Goal: Information Seeking & Learning: Find specific fact

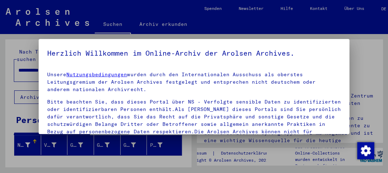
scroll to position [103, 0]
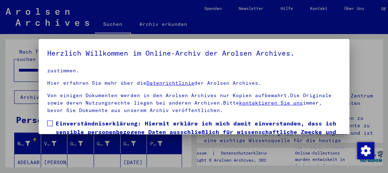
click at [53, 121] on span at bounding box center [50, 124] width 6 height 6
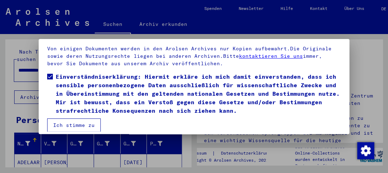
scroll to position [53, 0]
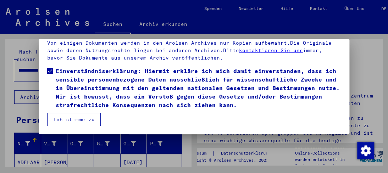
click at [84, 118] on button "Ich stimme zu" at bounding box center [74, 119] width 54 height 13
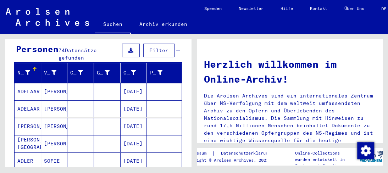
scroll to position [106, 0]
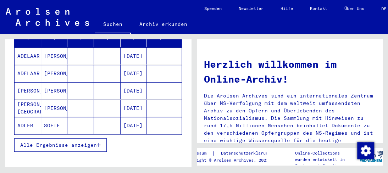
click at [76, 142] on span "Alle Ergebnisse anzeigen" at bounding box center [58, 145] width 77 height 6
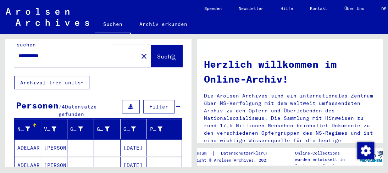
scroll to position [0, 0]
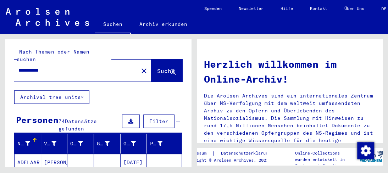
drag, startPoint x: 53, startPoint y: 63, endPoint x: 2, endPoint y: 63, distance: 50.7
click at [2, 63] on div "**********" at bounding box center [97, 100] width 194 height 133
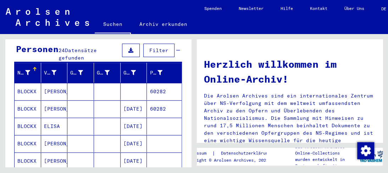
scroll to position [106, 0]
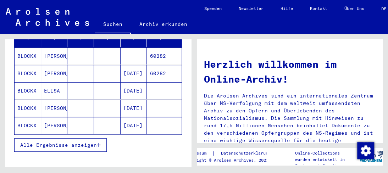
click at [79, 142] on span "Alle Ergebnisse anzeigen" at bounding box center [58, 145] width 77 height 6
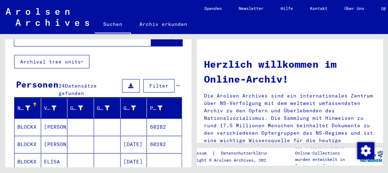
scroll to position [0, 0]
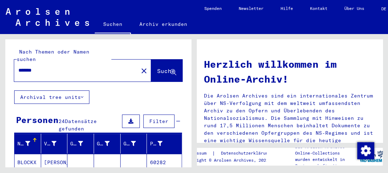
drag, startPoint x: 60, startPoint y: 59, endPoint x: 6, endPoint y: 60, distance: 54.3
click at [4, 60] on div "Nach Themen oder Namen suchen ****** close Suche Archival tree units Personen 2…" at bounding box center [97, 100] width 194 height 133
click at [36, 67] on input "******" at bounding box center [73, 70] width 111 height 7
drag, startPoint x: 37, startPoint y: 62, endPoint x: 0, endPoint y: 61, distance: 36.9
click at [0, 61] on div "Nach Themen oder Namen suchen ****** close Suche Archival tree units Personen 2…" at bounding box center [97, 100] width 194 height 133
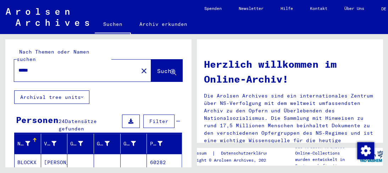
click at [99, 67] on input "****" at bounding box center [73, 70] width 111 height 7
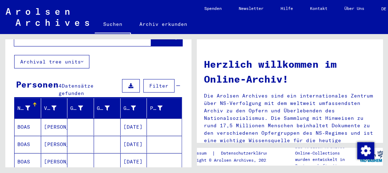
scroll to position [71, 0]
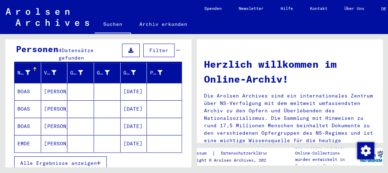
click at [53, 83] on mat-cell "[PERSON_NAME]" at bounding box center [54, 91] width 27 height 17
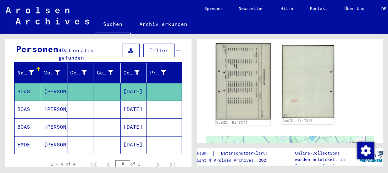
click at [230, 89] on img at bounding box center [243, 81] width 55 height 76
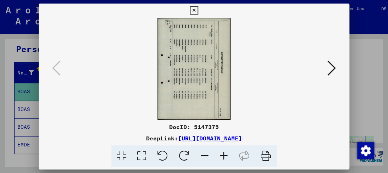
click at [221, 154] on icon at bounding box center [223, 156] width 19 height 22
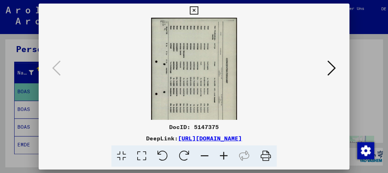
click at [221, 152] on icon at bounding box center [223, 156] width 19 height 22
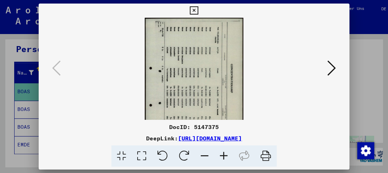
click at [220, 151] on icon at bounding box center [223, 156] width 19 height 22
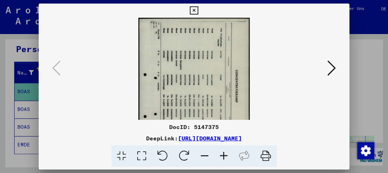
click at [220, 151] on icon at bounding box center [223, 156] width 19 height 22
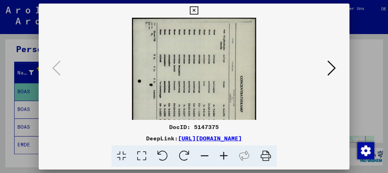
click at [220, 150] on icon at bounding box center [223, 156] width 19 height 22
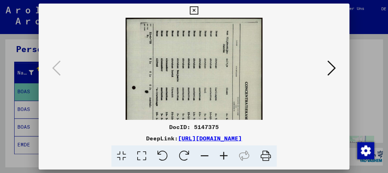
click at [219, 150] on icon at bounding box center [223, 156] width 19 height 22
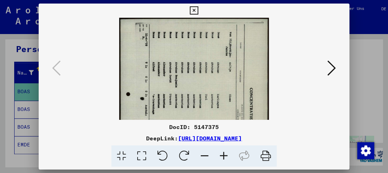
click at [219, 149] on icon at bounding box center [223, 156] width 19 height 22
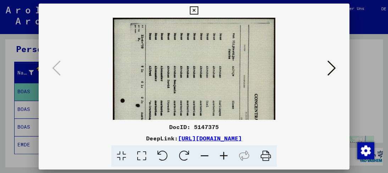
click at [219, 149] on icon at bounding box center [223, 156] width 19 height 22
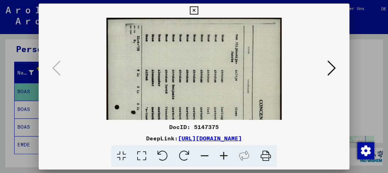
click at [219, 149] on icon at bounding box center [223, 156] width 19 height 22
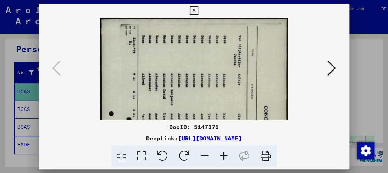
click at [220, 148] on icon at bounding box center [223, 156] width 19 height 22
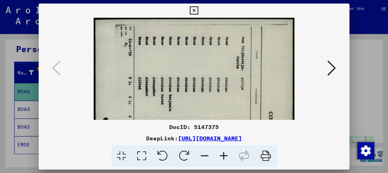
click at [220, 147] on icon at bounding box center [223, 156] width 19 height 22
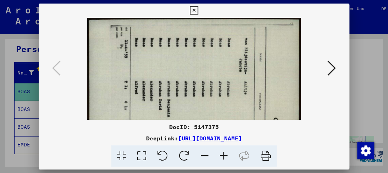
click at [220, 147] on icon at bounding box center [223, 156] width 19 height 22
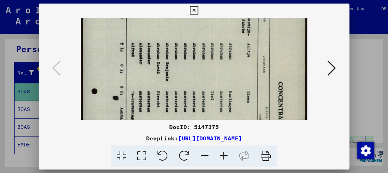
drag, startPoint x: 220, startPoint y: 92, endPoint x: 78, endPoint y: 51, distance: 147.8
click at [78, 51] on viewer-one-image at bounding box center [194, 27] width 262 height 102
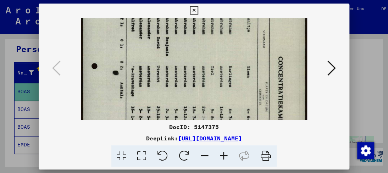
scroll to position [78, 0]
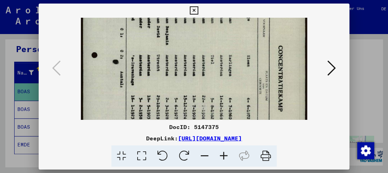
drag, startPoint x: 145, startPoint y: 49, endPoint x: 111, endPoint y: 13, distance: 48.9
click at [111, 13] on div "DocID: 5147375 DeepLink: [URL][DOMAIN_NAME]" at bounding box center [194, 86] width 310 height 164
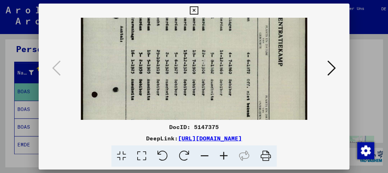
scroll to position [26, 0]
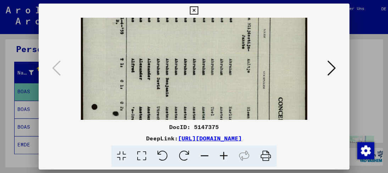
drag, startPoint x: 101, startPoint y: 38, endPoint x: 70, endPoint y: 92, distance: 61.8
click at [70, 92] on viewer-one-image at bounding box center [194, 42] width 262 height 102
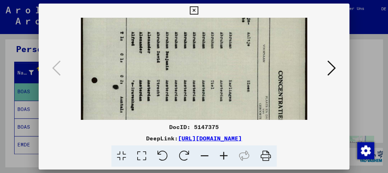
scroll to position [57, 0]
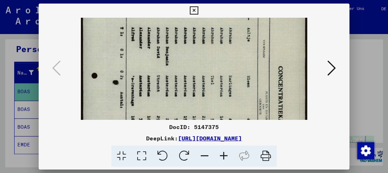
drag, startPoint x: 114, startPoint y: 49, endPoint x: 101, endPoint y: 34, distance: 19.1
click at [101, 34] on img at bounding box center [194, 117] width 226 height 315
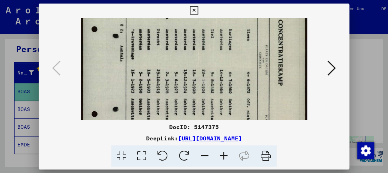
scroll to position [108, 0]
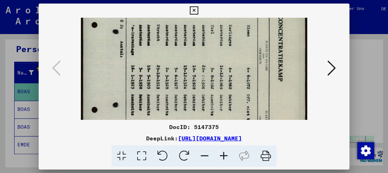
drag, startPoint x: 189, startPoint y: 72, endPoint x: 180, endPoint y: 30, distance: 43.1
click at [180, 30] on img at bounding box center [194, 67] width 226 height 315
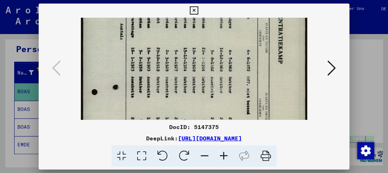
scroll to position [132, 0]
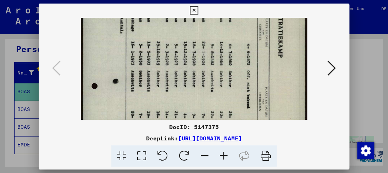
drag, startPoint x: 186, startPoint y: 74, endPoint x: 189, endPoint y: 51, distance: 23.6
click at [189, 51] on img at bounding box center [194, 43] width 226 height 315
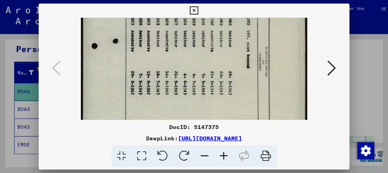
drag, startPoint x: 188, startPoint y: 70, endPoint x: 193, endPoint y: 32, distance: 38.6
click at [193, 32] on img at bounding box center [194, 3] width 226 height 315
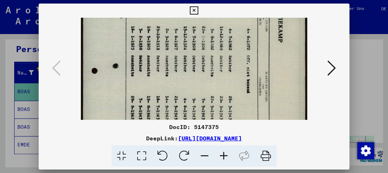
scroll to position [134, 0]
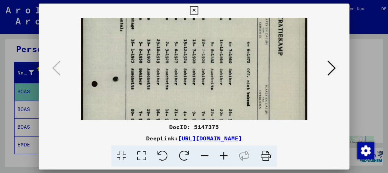
drag, startPoint x: 190, startPoint y: 55, endPoint x: 175, endPoint y: 93, distance: 41.4
click at [175, 93] on img at bounding box center [194, 41] width 226 height 315
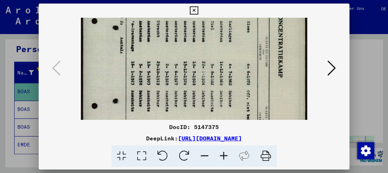
drag, startPoint x: 205, startPoint y: 83, endPoint x: 205, endPoint y: 105, distance: 22.0
click at [205, 105] on img at bounding box center [194, 63] width 226 height 315
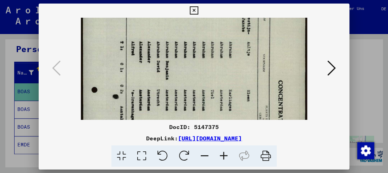
drag, startPoint x: 204, startPoint y: 88, endPoint x: 205, endPoint y: 129, distance: 40.5
click at [205, 129] on div "DocID: 5147375 DeepLink: [URL][DOMAIN_NAME]" at bounding box center [194, 86] width 310 height 164
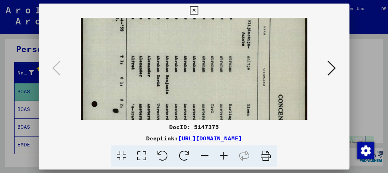
scroll to position [32, 0]
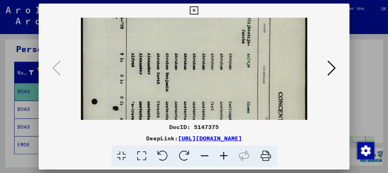
drag, startPoint x: 208, startPoint y: 109, endPoint x: 209, endPoint y: 121, distance: 12.1
click at [209, 121] on div "DocID: 5147375 DeepLink: [URL][DOMAIN_NAME]" at bounding box center [194, 86] width 310 height 164
drag, startPoint x: 209, startPoint y: 121, endPoint x: 209, endPoint y: 134, distance: 12.8
click at [209, 134] on div "DocID: 5147375 DeepLink: [URL][DOMAIN_NAME]" at bounding box center [194, 86] width 310 height 164
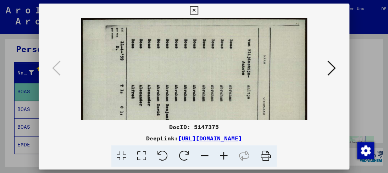
drag, startPoint x: 188, startPoint y: 66, endPoint x: 197, endPoint y: 118, distance: 52.6
click at [197, 118] on img at bounding box center [194, 175] width 226 height 315
click at [138, 101] on img at bounding box center [194, 175] width 226 height 315
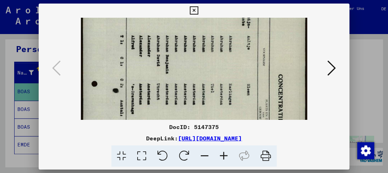
drag, startPoint x: 169, startPoint y: 92, endPoint x: 183, endPoint y: 43, distance: 51.0
click at [183, 43] on img at bounding box center [194, 125] width 226 height 315
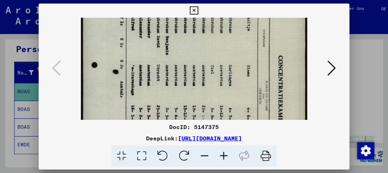
scroll to position [78, 0]
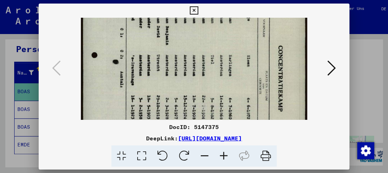
drag, startPoint x: 178, startPoint y: 87, endPoint x: 182, endPoint y: 59, distance: 29.0
click at [182, 59] on img at bounding box center [194, 97] width 226 height 315
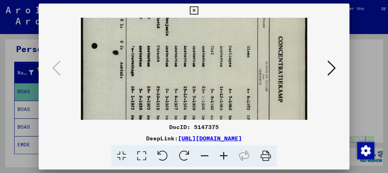
scroll to position [93, 0]
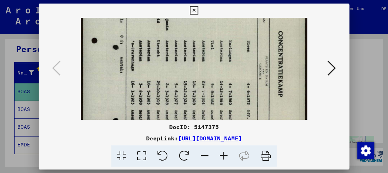
drag, startPoint x: 175, startPoint y: 77, endPoint x: 178, endPoint y: 64, distance: 13.0
click at [178, 64] on img at bounding box center [194, 82] width 226 height 315
click at [204, 68] on img at bounding box center [194, 82] width 226 height 315
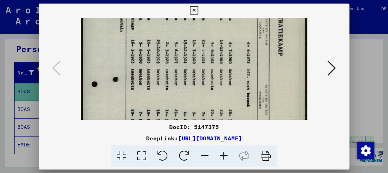
drag, startPoint x: 164, startPoint y: 97, endPoint x: 172, endPoint y: 57, distance: 40.4
click at [172, 57] on img at bounding box center [194, 41] width 226 height 315
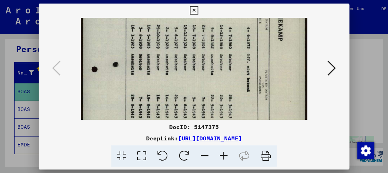
scroll to position [151, 0]
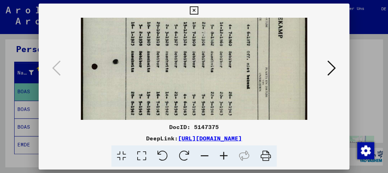
drag, startPoint x: 160, startPoint y: 82, endPoint x: 163, endPoint y: 64, distance: 17.7
click at [163, 64] on img at bounding box center [194, 23] width 226 height 315
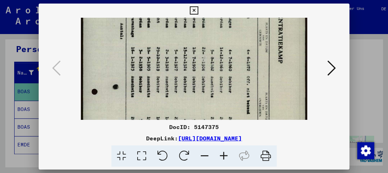
drag, startPoint x: 300, startPoint y: 64, endPoint x: 295, endPoint y: 118, distance: 54.2
click at [295, 118] on img at bounding box center [194, 48] width 226 height 315
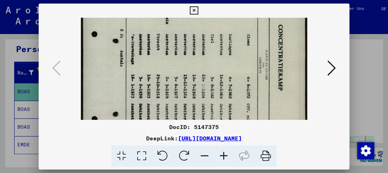
scroll to position [48, 0]
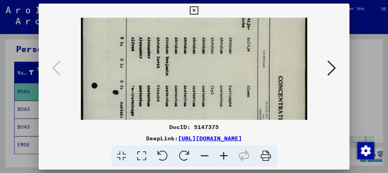
drag, startPoint x: 288, startPoint y: 93, endPoint x: 292, endPoint y: 117, distance: 24.8
click at [292, 117] on img at bounding box center [194, 127] width 226 height 315
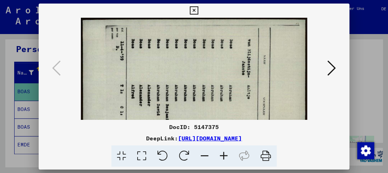
drag, startPoint x: 286, startPoint y: 80, endPoint x: 282, endPoint y: 104, distance: 24.4
click at [282, 104] on img at bounding box center [194, 175] width 226 height 315
drag, startPoint x: 267, startPoint y: 44, endPoint x: 263, endPoint y: 50, distance: 6.8
click at [267, 52] on img at bounding box center [194, 175] width 226 height 315
click at [194, 10] on icon at bounding box center [194, 10] width 8 height 9
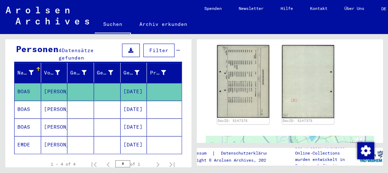
click at [55, 118] on mat-cell "[PERSON_NAME]" at bounding box center [54, 126] width 27 height 17
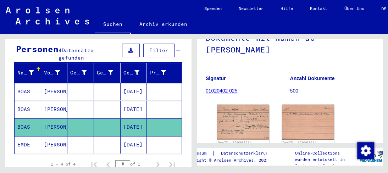
scroll to position [71, 0]
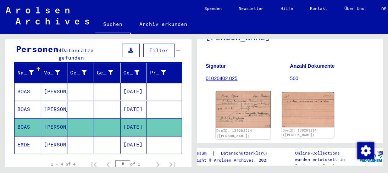
click at [241, 106] on img at bounding box center [243, 109] width 55 height 37
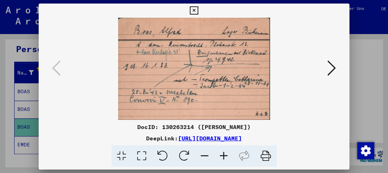
drag, startPoint x: 193, startPoint y: 76, endPoint x: 183, endPoint y: 95, distance: 20.9
click at [183, 95] on img at bounding box center [194, 69] width 262 height 102
click at [226, 156] on icon at bounding box center [223, 156] width 19 height 22
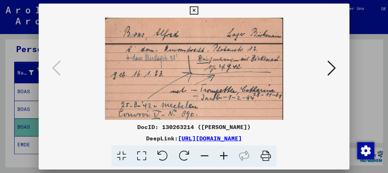
click at [226, 156] on icon at bounding box center [223, 156] width 19 height 22
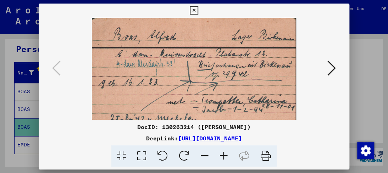
click at [226, 156] on icon at bounding box center [223, 156] width 19 height 22
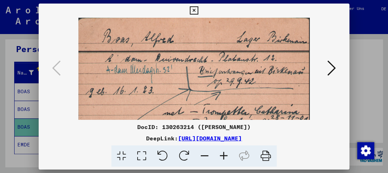
click at [226, 156] on icon at bounding box center [223, 156] width 19 height 22
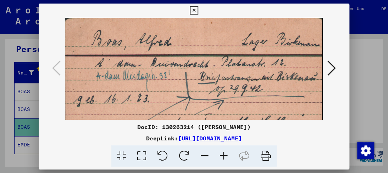
click at [226, 156] on icon at bounding box center [223, 156] width 19 height 22
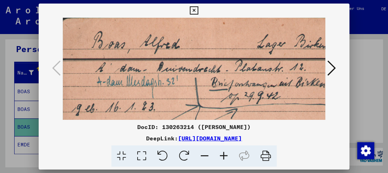
click at [226, 156] on icon at bounding box center [223, 156] width 19 height 22
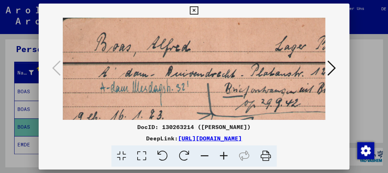
click at [226, 158] on icon at bounding box center [223, 156] width 19 height 22
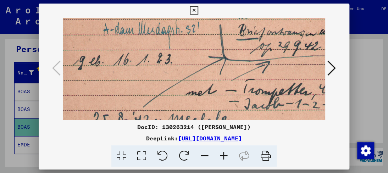
scroll to position [79, 1]
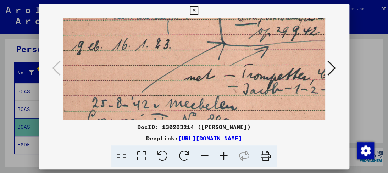
drag, startPoint x: 195, startPoint y: 110, endPoint x: 197, endPoint y: 38, distance: 72.8
click at [197, 38] on img at bounding box center [229, 52] width 336 height 226
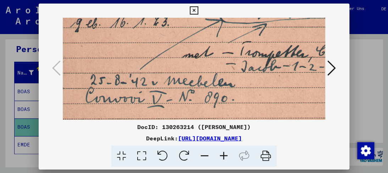
scroll to position [102, 3]
drag, startPoint x: 179, startPoint y: 57, endPoint x: 179, endPoint y: 50, distance: 7.4
click at [179, 50] on img at bounding box center [228, 29] width 336 height 226
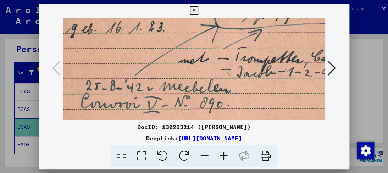
scroll to position [97, 7]
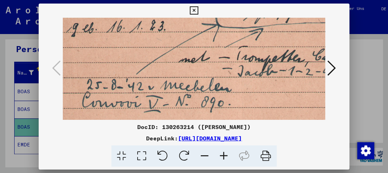
drag, startPoint x: 175, startPoint y: 85, endPoint x: 172, endPoint y: 92, distance: 7.0
click at [172, 92] on img at bounding box center [224, 34] width 336 height 226
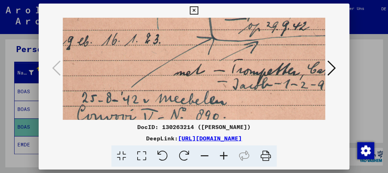
scroll to position [98, 9]
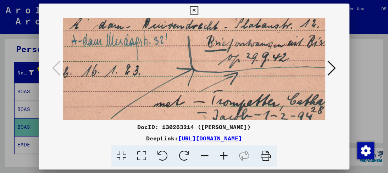
drag, startPoint x: 173, startPoint y: 73, endPoint x: 149, endPoint y: 121, distance: 53.8
click at [149, 121] on div "DocID: 130263214 ([PERSON_NAME]) DeepLink: [URL][DOMAIN_NAME]" at bounding box center [194, 86] width 310 height 164
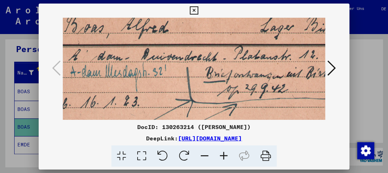
drag, startPoint x: 155, startPoint y: 105, endPoint x: 154, endPoint y: 136, distance: 31.2
click at [154, 136] on div "DocID: 130263214 ([PERSON_NAME]) DeepLink: [URL][DOMAIN_NAME]" at bounding box center [194, 86] width 310 height 164
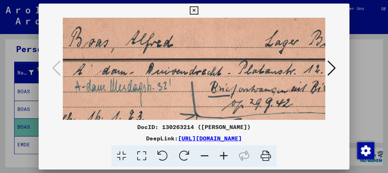
scroll to position [11, 26]
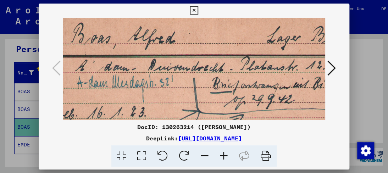
drag, startPoint x: 163, startPoint y: 111, endPoint x: 171, endPoint y: 122, distance: 13.8
click at [171, 122] on div "DocID: 130263214 ([PERSON_NAME]) DeepLink: [URL][DOMAIN_NAME]" at bounding box center [194, 86] width 310 height 164
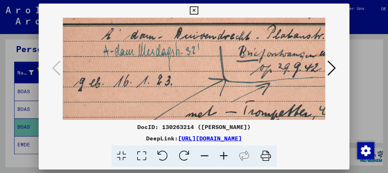
scroll to position [41, 21]
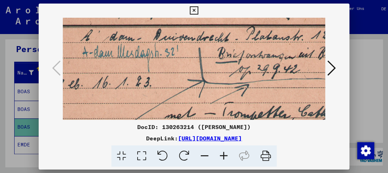
drag, startPoint x: 138, startPoint y: 100, endPoint x: 180, endPoint y: 70, distance: 51.4
click at [180, 70] on img at bounding box center [210, 90] width 336 height 226
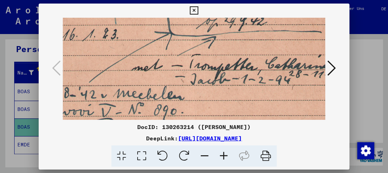
drag, startPoint x: 214, startPoint y: 115, endPoint x: 184, endPoint y: 69, distance: 55.2
click at [183, 69] on img at bounding box center [177, 42] width 336 height 226
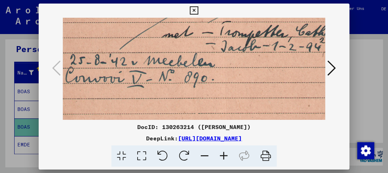
scroll to position [120, 23]
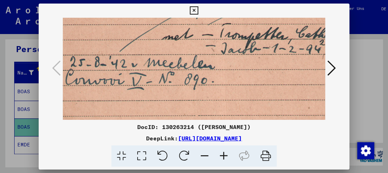
drag, startPoint x: 189, startPoint y: 113, endPoint x: 222, endPoint y: 82, distance: 44.9
click at [222, 82] on img at bounding box center [207, 11] width 336 height 226
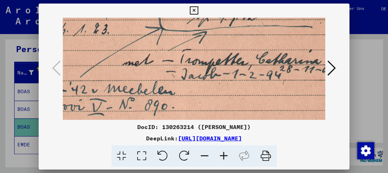
drag, startPoint x: 226, startPoint y: 106, endPoint x: 185, endPoint y: 135, distance: 50.1
click at [185, 135] on div "DocID: 130263214 ([PERSON_NAME]) DeepLink: [URL][DOMAIN_NAME]" at bounding box center [194, 86] width 310 height 164
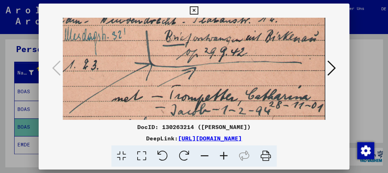
drag, startPoint x: 200, startPoint y: 92, endPoint x: 120, endPoint y: 110, distance: 82.0
click at [100, 128] on div "DocID: 130263214 ([PERSON_NAME]) DeepLink: [URL][DOMAIN_NAME]" at bounding box center [194, 86] width 310 height 164
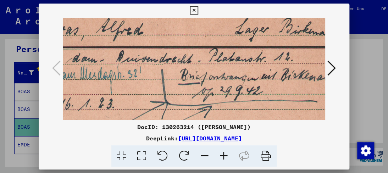
drag, startPoint x: 142, startPoint y: 82, endPoint x: 160, endPoint y: 122, distance: 43.8
click at [160, 122] on div "DocID: 130263214 ([PERSON_NAME]) DeepLink: [URL][DOMAIN_NAME]" at bounding box center [194, 86] width 310 height 164
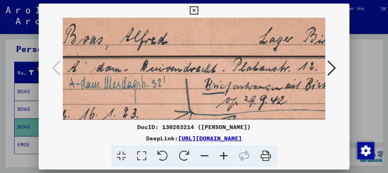
scroll to position [9, 34]
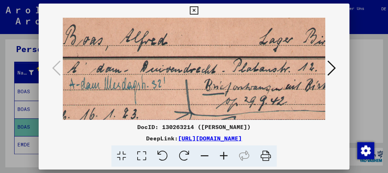
drag, startPoint x: 158, startPoint y: 99, endPoint x: 183, endPoint y: 113, distance: 28.9
click at [183, 113] on img at bounding box center [197, 122] width 336 height 226
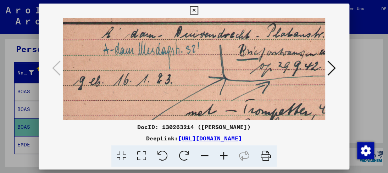
scroll to position [45, 0]
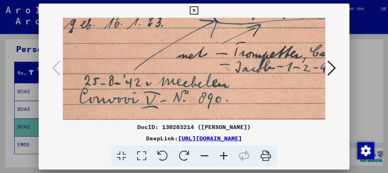
drag, startPoint x: 213, startPoint y: 85, endPoint x: 237, endPoint y: 44, distance: 47.7
click at [237, 44] on img at bounding box center [222, 30] width 336 height 226
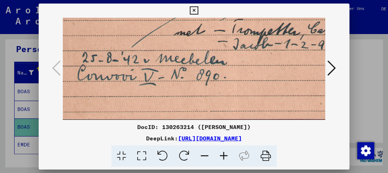
drag, startPoint x: 237, startPoint y: 81, endPoint x: 236, endPoint y: 47, distance: 34.1
click at [236, 47] on img at bounding box center [219, 7] width 336 height 226
click at [194, 12] on icon at bounding box center [194, 10] width 8 height 9
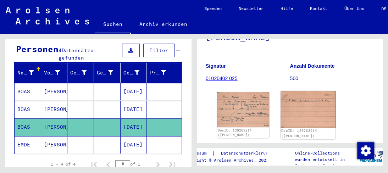
click at [307, 100] on img at bounding box center [308, 109] width 55 height 37
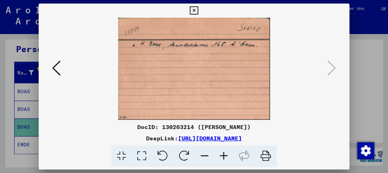
click at [219, 158] on icon at bounding box center [223, 156] width 19 height 22
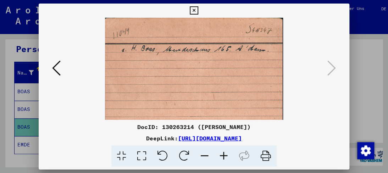
click at [219, 158] on icon at bounding box center [223, 156] width 19 height 22
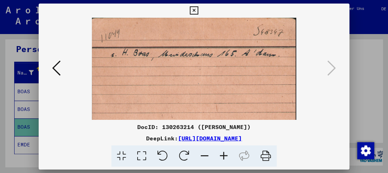
click at [219, 158] on icon at bounding box center [223, 156] width 19 height 22
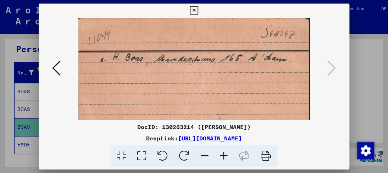
click at [219, 158] on icon at bounding box center [223, 156] width 19 height 22
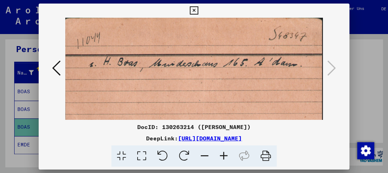
click at [219, 158] on icon at bounding box center [223, 156] width 19 height 22
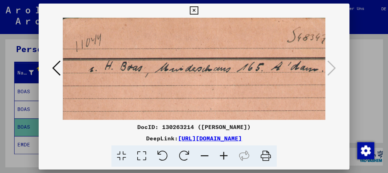
click at [219, 158] on icon at bounding box center [223, 156] width 19 height 22
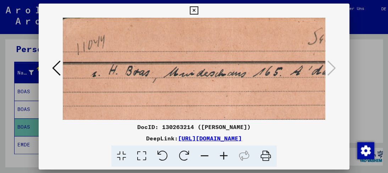
click at [219, 158] on icon at bounding box center [223, 156] width 19 height 22
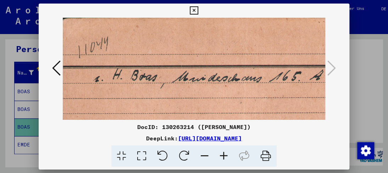
click at [219, 158] on icon at bounding box center [223, 156] width 19 height 22
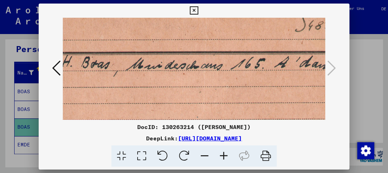
scroll to position [11, 66]
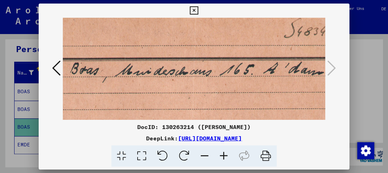
drag, startPoint x: 210, startPoint y: 85, endPoint x: 145, endPoint y: 74, distance: 65.5
click at [145, 74] on img at bounding box center [178, 128] width 363 height 244
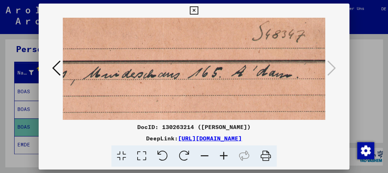
scroll to position [6, 4]
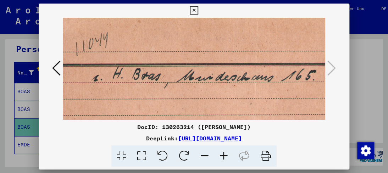
drag, startPoint x: 198, startPoint y: 94, endPoint x: 247, endPoint y: 101, distance: 49.4
click at [247, 101] on img at bounding box center [240, 134] width 363 height 244
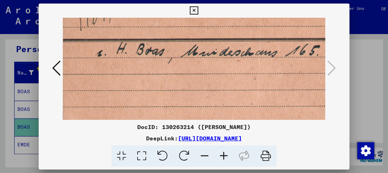
drag, startPoint x: 159, startPoint y: 104, endPoint x: 202, endPoint y: 80, distance: 49.1
click at [202, 80] on img at bounding box center [244, 109] width 363 height 244
click at [193, 13] on icon at bounding box center [194, 10] width 8 height 9
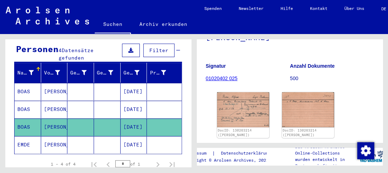
click at [57, 136] on mat-cell "[PERSON_NAME]" at bounding box center [54, 144] width 27 height 17
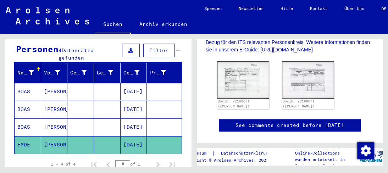
scroll to position [213, 0]
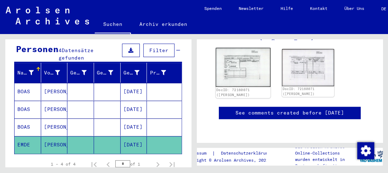
click at [250, 61] on img at bounding box center [243, 67] width 55 height 39
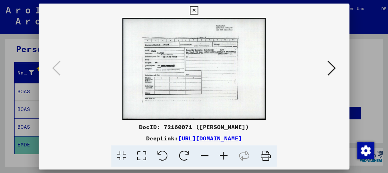
click at [225, 158] on icon at bounding box center [223, 156] width 19 height 22
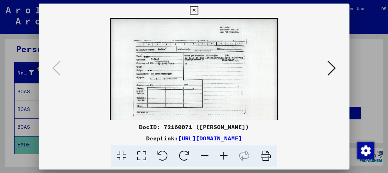
click at [226, 159] on icon at bounding box center [223, 156] width 19 height 22
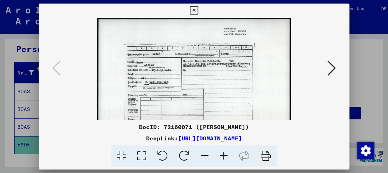
click at [226, 159] on icon at bounding box center [223, 156] width 19 height 22
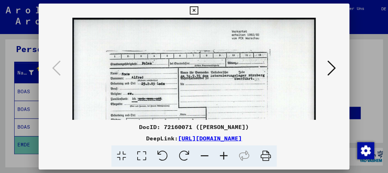
click at [226, 159] on icon at bounding box center [223, 156] width 19 height 22
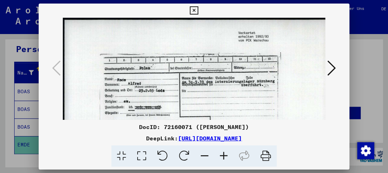
click at [226, 159] on icon at bounding box center [223, 156] width 19 height 22
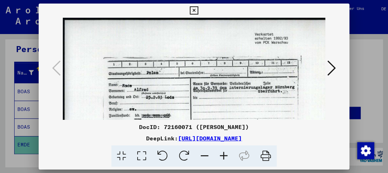
click at [226, 159] on icon at bounding box center [223, 156] width 19 height 22
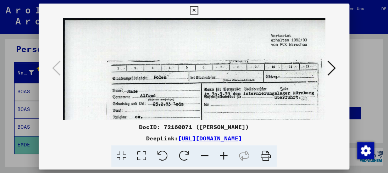
click at [226, 159] on icon at bounding box center [223, 156] width 19 height 22
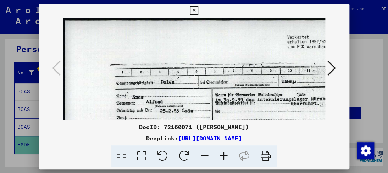
click at [226, 159] on icon at bounding box center [223, 156] width 19 height 22
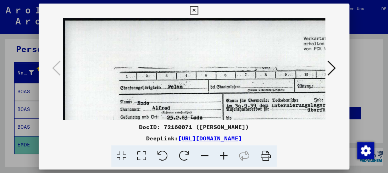
click at [225, 159] on icon at bounding box center [223, 156] width 19 height 22
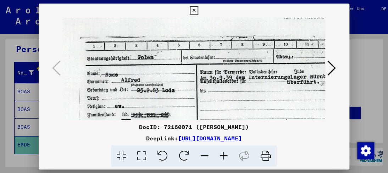
scroll to position [48, 45]
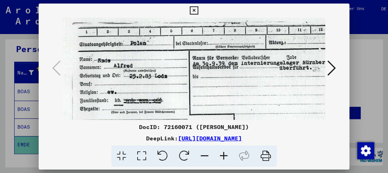
drag, startPoint x: 214, startPoint y: 81, endPoint x: 170, endPoint y: 33, distance: 64.8
click at [170, 33] on img at bounding box center [214, 109] width 393 height 280
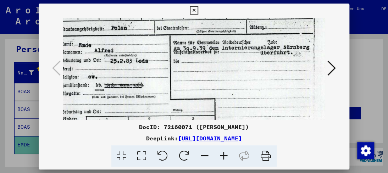
scroll to position [69, 61]
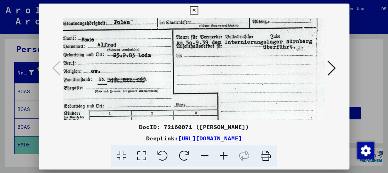
drag, startPoint x: 164, startPoint y: 61, endPoint x: 149, endPoint y: 44, distance: 22.9
click at [149, 44] on img at bounding box center [198, 89] width 393 height 280
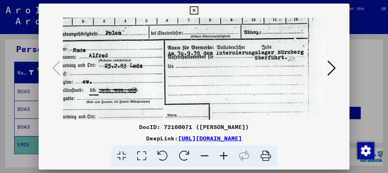
scroll to position [59, 70]
drag, startPoint x: 138, startPoint y: 88, endPoint x: 130, endPoint y: 101, distance: 15.2
click at [130, 101] on img at bounding box center [189, 99] width 393 height 280
click at [191, 8] on icon at bounding box center [194, 10] width 8 height 9
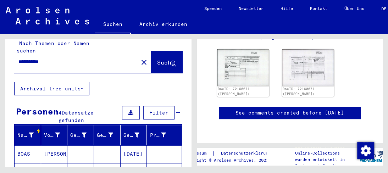
scroll to position [0, 0]
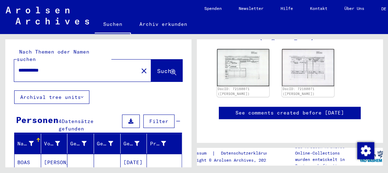
drag, startPoint x: 33, startPoint y: 62, endPoint x: 77, endPoint y: 63, distance: 43.7
click at [77, 67] on input "**********" at bounding box center [76, 70] width 116 height 7
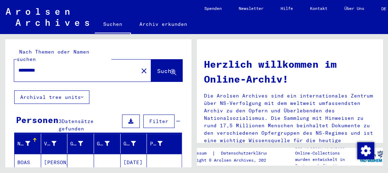
click at [52, 67] on input "*********" at bounding box center [73, 70] width 111 height 7
type input "**********"
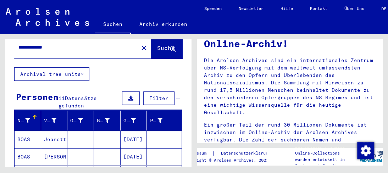
scroll to position [35, 0]
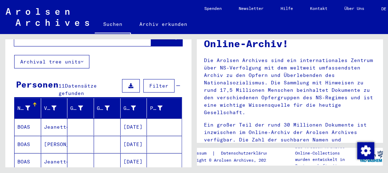
click at [51, 119] on mat-cell "Jeanette" at bounding box center [54, 126] width 27 height 17
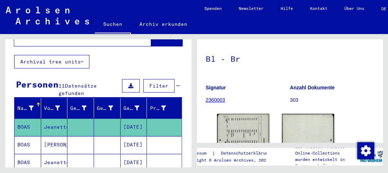
scroll to position [71, 0]
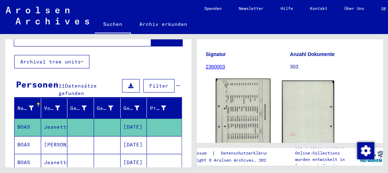
click at [256, 114] on img at bounding box center [243, 117] width 55 height 76
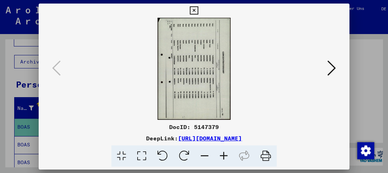
click at [224, 153] on icon at bounding box center [223, 156] width 19 height 22
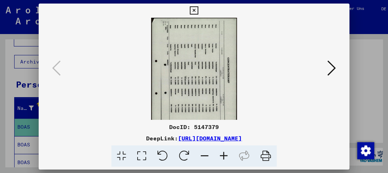
click at [224, 153] on icon at bounding box center [223, 156] width 19 height 22
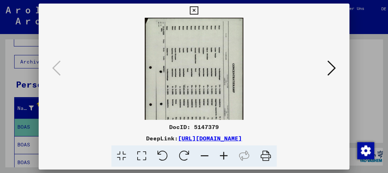
click at [224, 153] on icon at bounding box center [223, 156] width 19 height 22
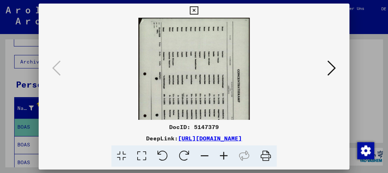
click at [224, 153] on icon at bounding box center [223, 156] width 19 height 22
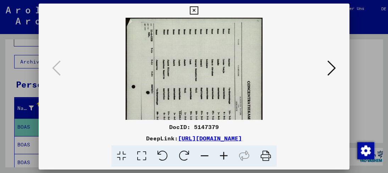
click at [224, 153] on icon at bounding box center [223, 156] width 19 height 22
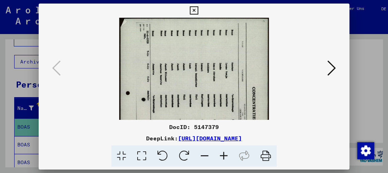
click at [224, 153] on icon at bounding box center [223, 156] width 19 height 22
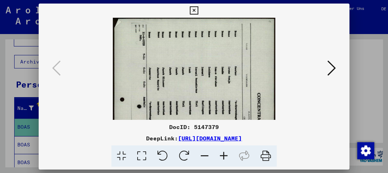
click at [223, 153] on icon at bounding box center [223, 156] width 19 height 22
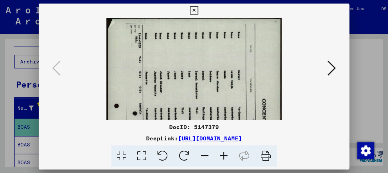
click at [223, 154] on icon at bounding box center [223, 156] width 19 height 22
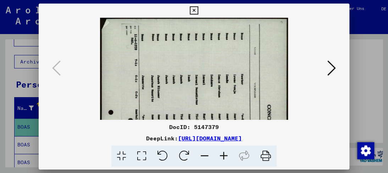
click at [223, 154] on icon at bounding box center [223, 156] width 19 height 22
click at [222, 154] on icon at bounding box center [223, 156] width 19 height 22
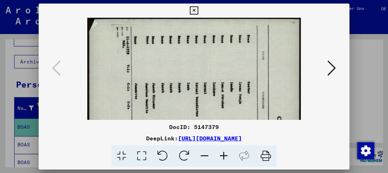
click at [221, 154] on icon at bounding box center [223, 156] width 19 height 22
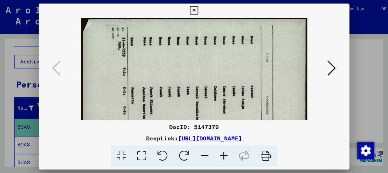
click at [221, 154] on icon at bounding box center [223, 156] width 19 height 22
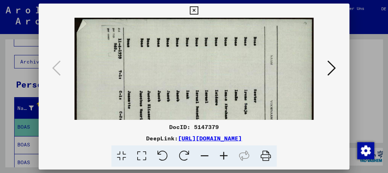
click at [221, 154] on icon at bounding box center [223, 156] width 19 height 22
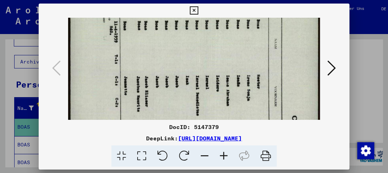
scroll to position [23, 0]
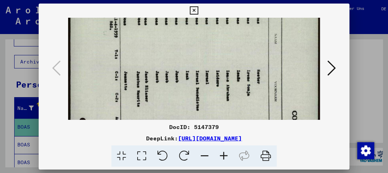
drag, startPoint x: 218, startPoint y: 104, endPoint x: 204, endPoint y: 81, distance: 27.1
click at [204, 81] on img at bounding box center [194, 169] width 252 height 350
click at [223, 155] on icon at bounding box center [223, 156] width 19 height 22
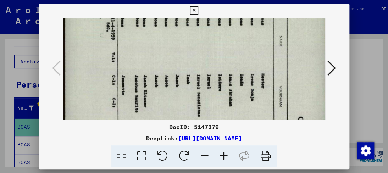
click at [222, 155] on icon at bounding box center [223, 156] width 19 height 22
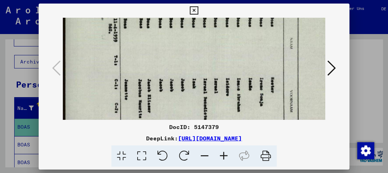
click at [222, 155] on icon at bounding box center [223, 156] width 19 height 22
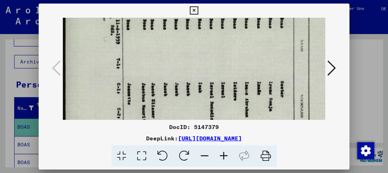
click at [222, 155] on icon at bounding box center [223, 156] width 19 height 22
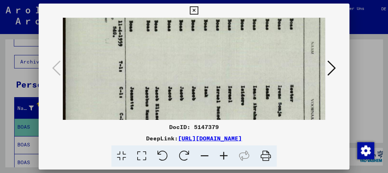
click at [222, 155] on icon at bounding box center [223, 156] width 19 height 22
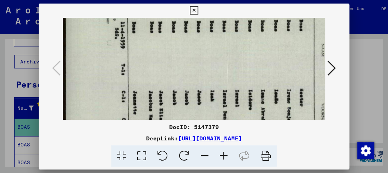
click at [222, 155] on icon at bounding box center [223, 156] width 19 height 22
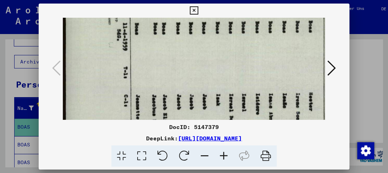
click at [222, 155] on icon at bounding box center [223, 156] width 19 height 22
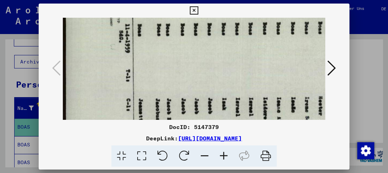
click at [222, 155] on icon at bounding box center [223, 156] width 19 height 22
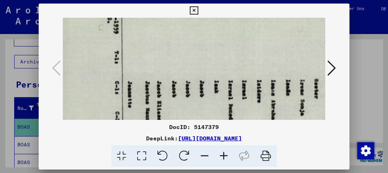
scroll to position [62, 20]
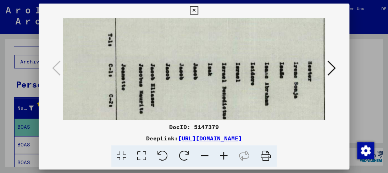
drag, startPoint x: 215, startPoint y: 84, endPoint x: 195, endPoint y: 46, distance: 43.0
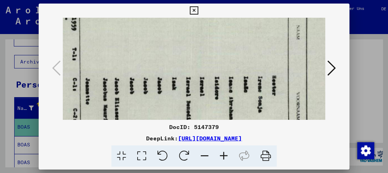
scroll to position [50, 56]
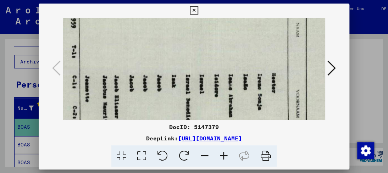
drag, startPoint x: 199, startPoint y: 77, endPoint x: 163, endPoint y: 90, distance: 38.0
click at [334, 69] on icon at bounding box center [331, 68] width 9 height 17
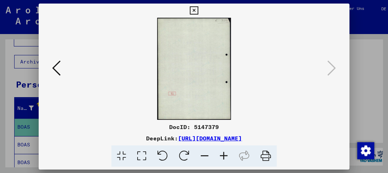
scroll to position [0, 0]
click at [193, 10] on icon at bounding box center [194, 10] width 8 height 9
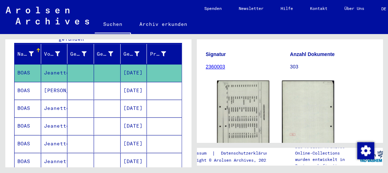
scroll to position [106, 0]
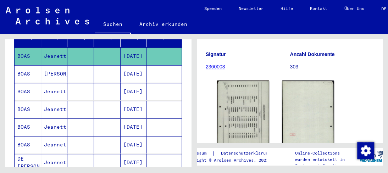
click at [60, 119] on mat-cell "Jeanette" at bounding box center [54, 126] width 27 height 17
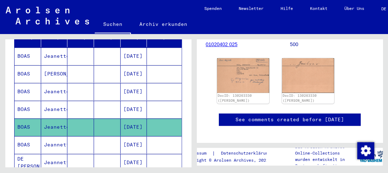
scroll to position [106, 0]
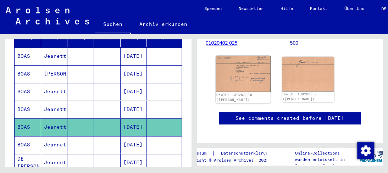
click at [235, 88] on img at bounding box center [243, 74] width 55 height 36
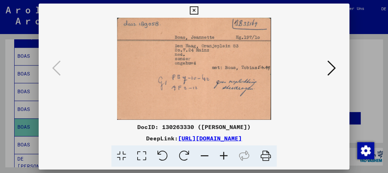
click at [223, 153] on icon at bounding box center [223, 156] width 19 height 22
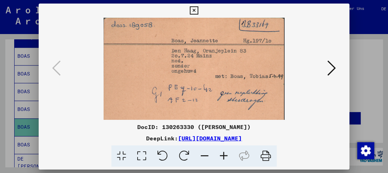
click at [223, 153] on icon at bounding box center [223, 156] width 19 height 22
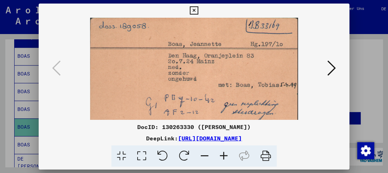
click at [223, 153] on icon at bounding box center [223, 156] width 19 height 22
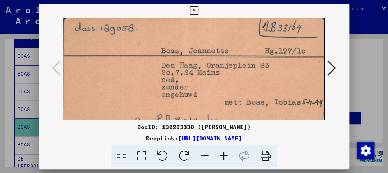
click at [223, 153] on icon at bounding box center [223, 156] width 19 height 22
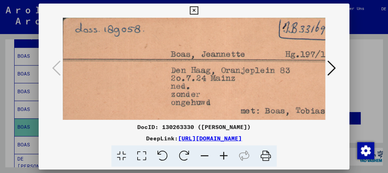
click at [223, 153] on icon at bounding box center [223, 156] width 19 height 22
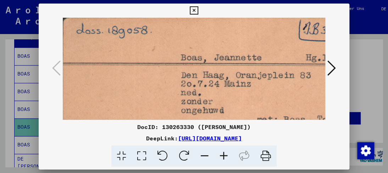
click at [223, 153] on icon at bounding box center [223, 156] width 19 height 22
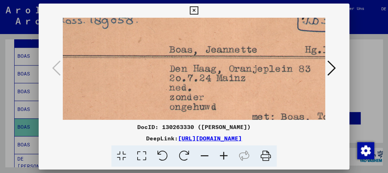
scroll to position [0, 16]
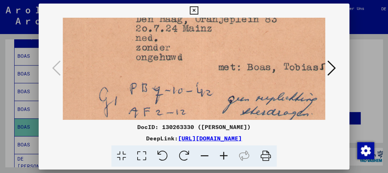
drag, startPoint x: 221, startPoint y: 107, endPoint x: 169, endPoint y: 63, distance: 68.4
click at [169, 63] on img at bounding box center [178, 70] width 342 height 226
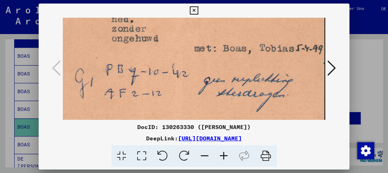
scroll to position [79, 79]
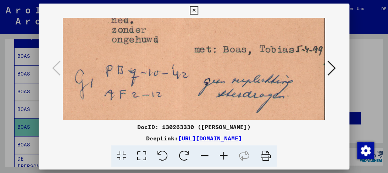
drag, startPoint x: 176, startPoint y: 85, endPoint x: 117, endPoint y: 68, distance: 61.3
click at [117, 68] on img at bounding box center [154, 52] width 342 height 226
click at [198, 11] on button at bounding box center [194, 11] width 12 height 14
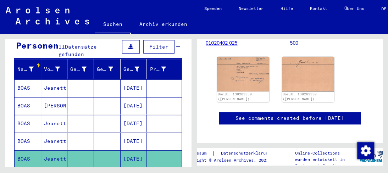
scroll to position [35, 0]
